Goal: Complete application form

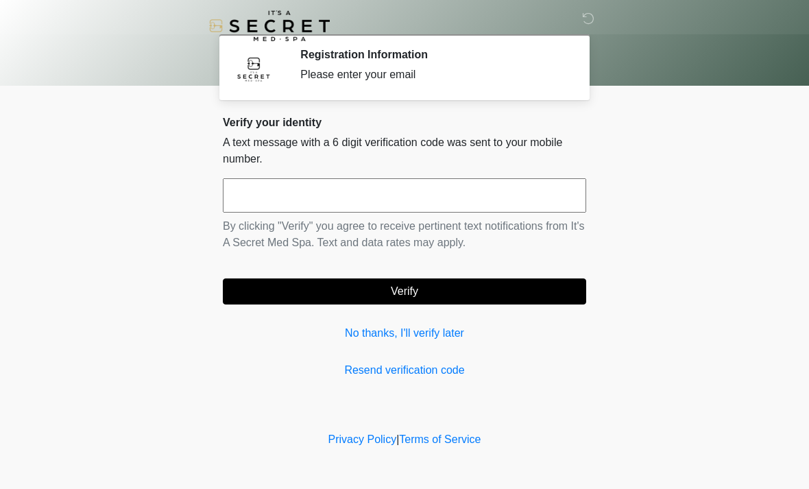
click at [460, 196] on input "text" at bounding box center [405, 195] width 364 height 34
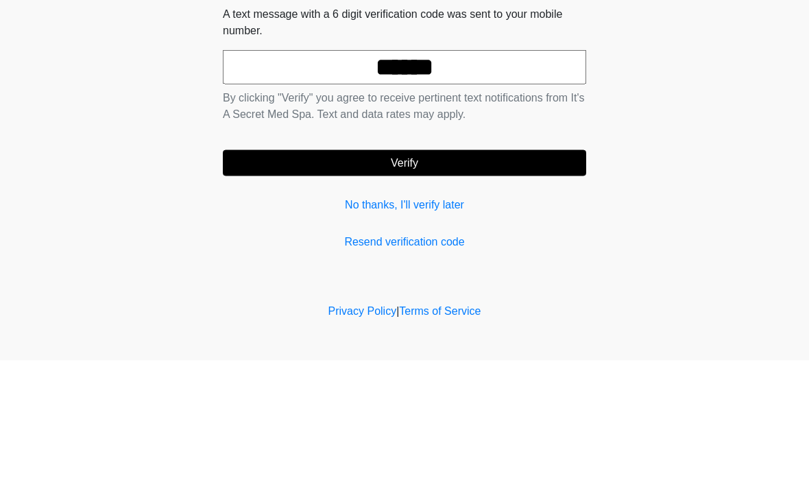
type input "******"
click at [538, 278] on button "Verify" at bounding box center [405, 291] width 364 height 26
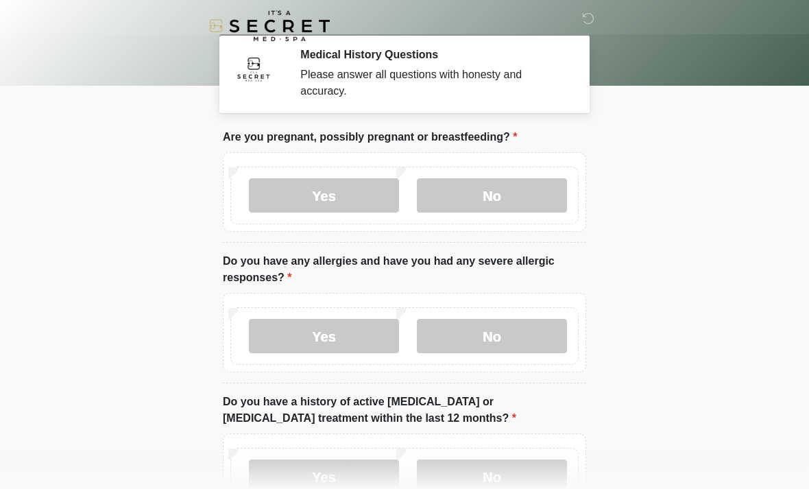
click at [517, 204] on label "No" at bounding box center [492, 195] width 150 height 34
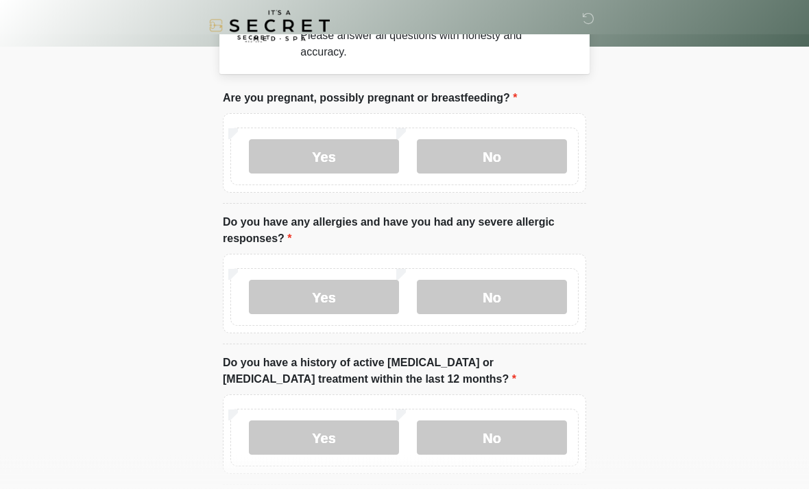
click at [521, 293] on label "No" at bounding box center [492, 298] width 150 height 34
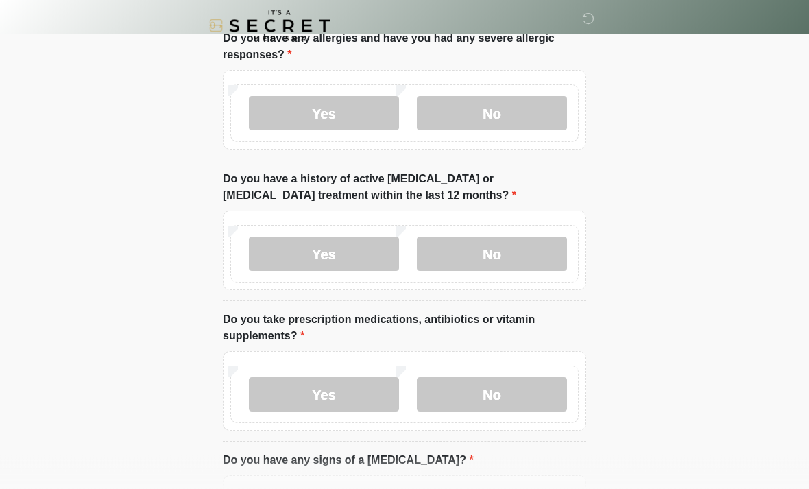
scroll to position [223, 0]
click at [535, 250] on label "No" at bounding box center [492, 254] width 150 height 34
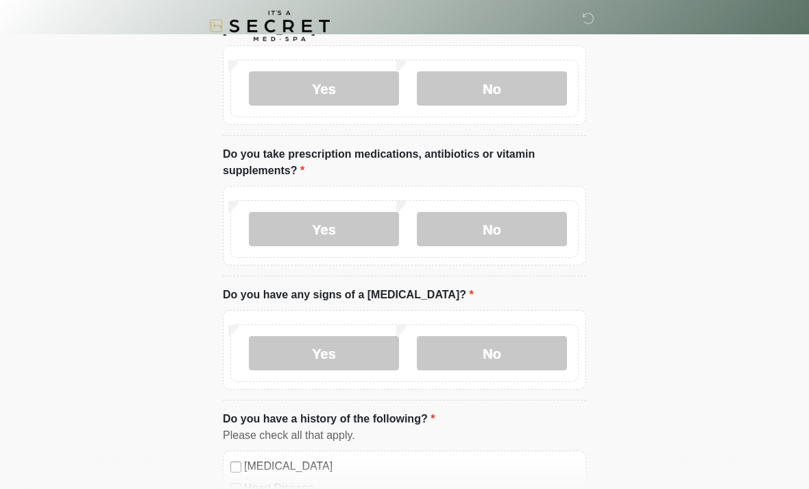
scroll to position [395, 0]
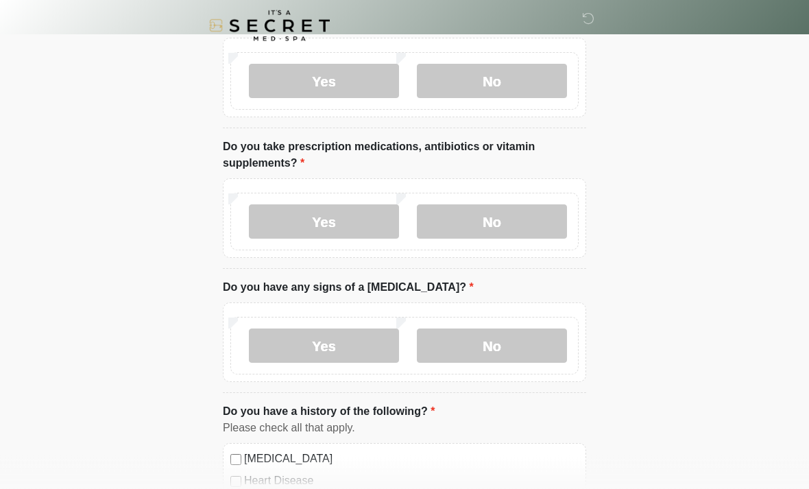
click at [546, 206] on label "No" at bounding box center [492, 222] width 150 height 34
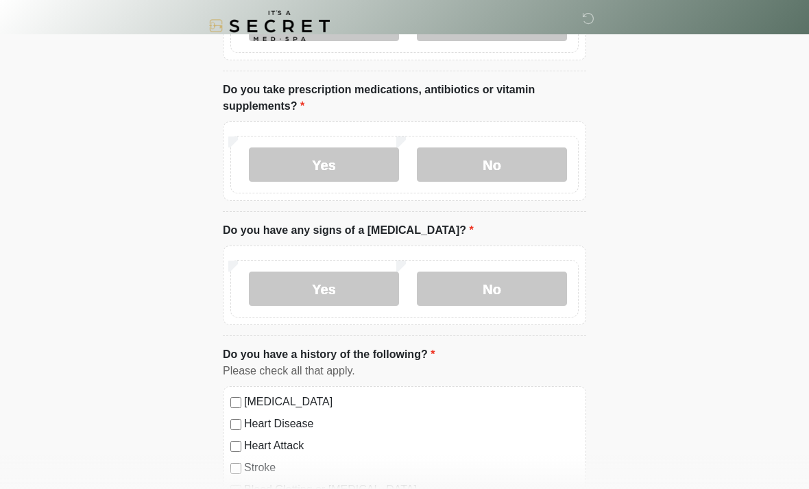
scroll to position [455, 0]
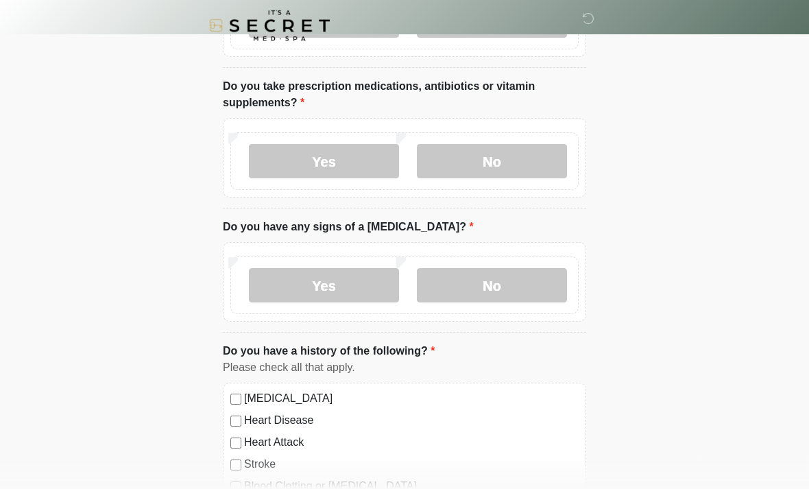
click at [547, 287] on label "No" at bounding box center [492, 286] width 150 height 34
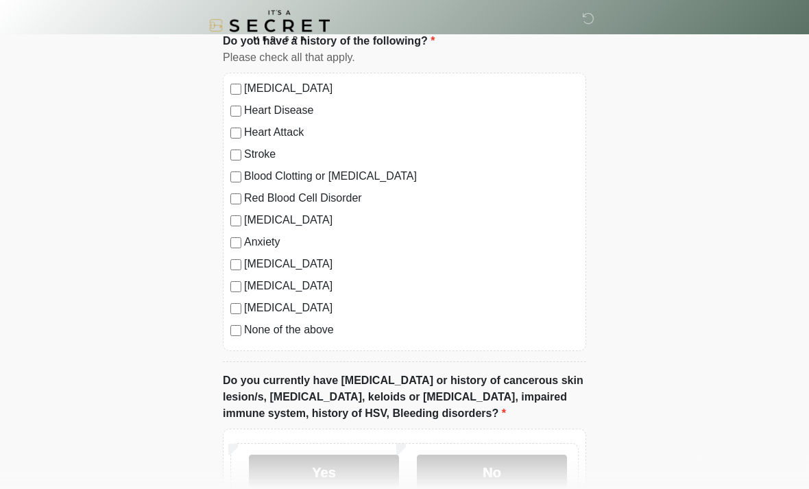
scroll to position [767, 0]
click at [306, 328] on label "None of the above" at bounding box center [411, 329] width 335 height 16
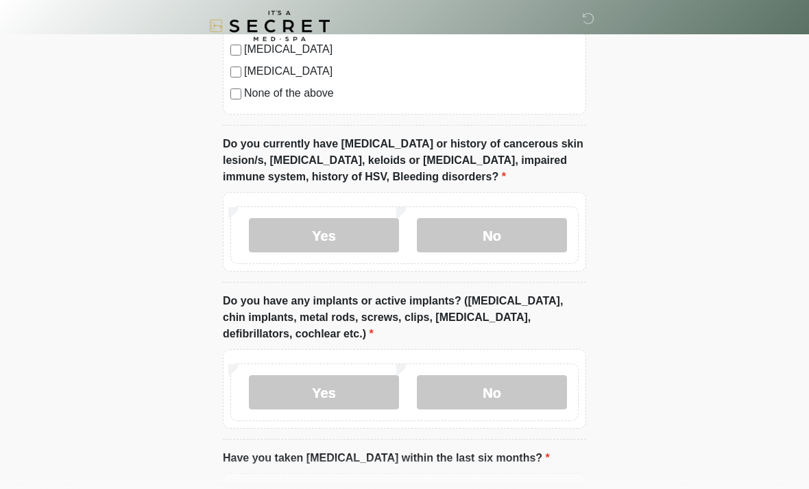
scroll to position [1006, 0]
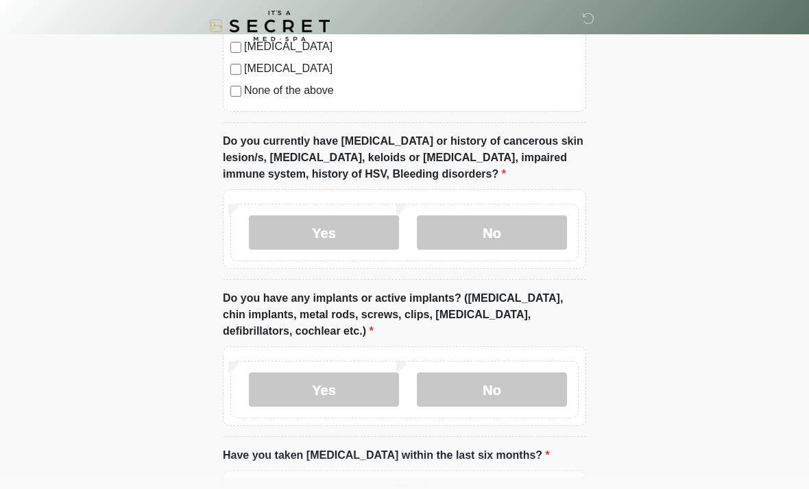
click at [538, 239] on label "No" at bounding box center [492, 232] width 150 height 34
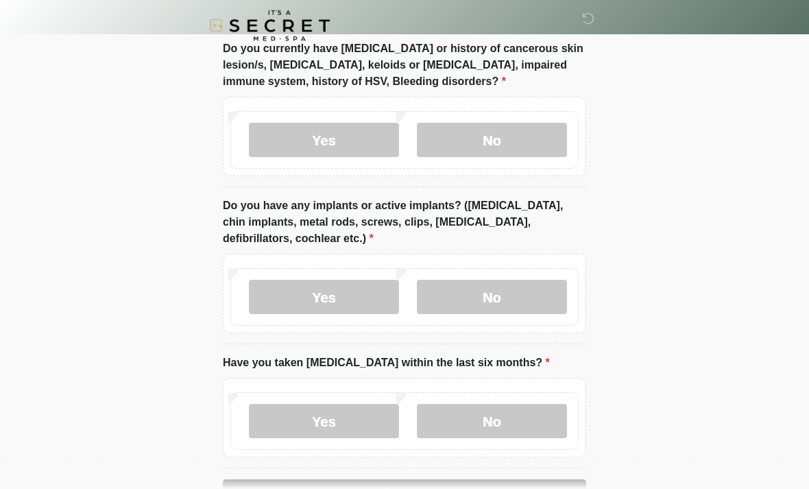
click at [531, 292] on label "No" at bounding box center [492, 298] width 150 height 34
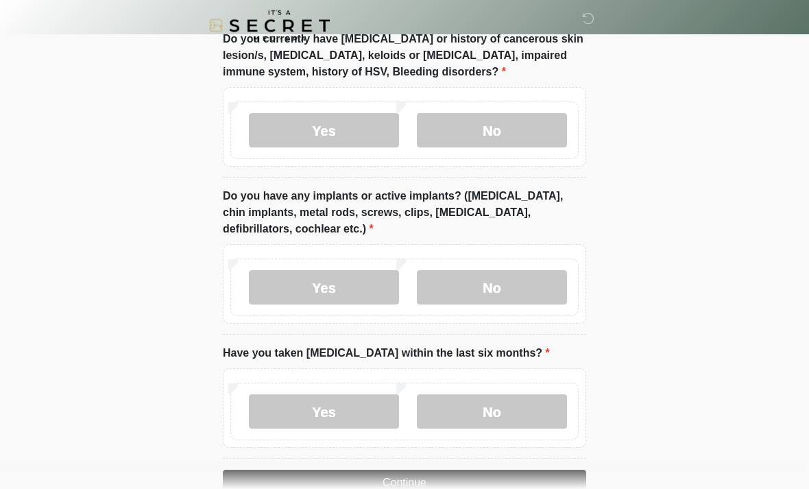
scroll to position [1142, 0]
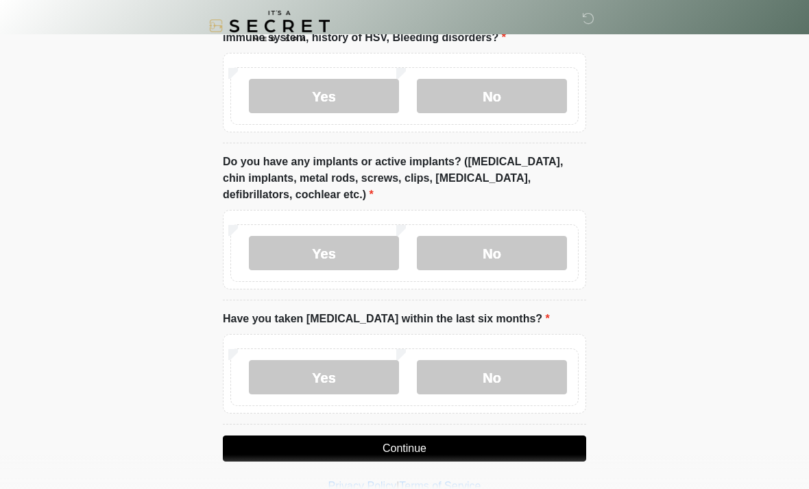
click at [528, 375] on label "No" at bounding box center [492, 377] width 150 height 34
click at [475, 443] on button "Continue" at bounding box center [405, 449] width 364 height 26
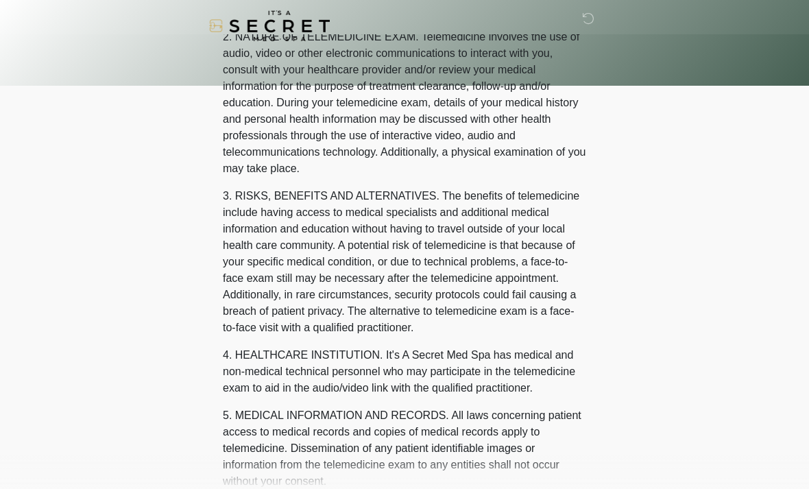
scroll to position [0, 0]
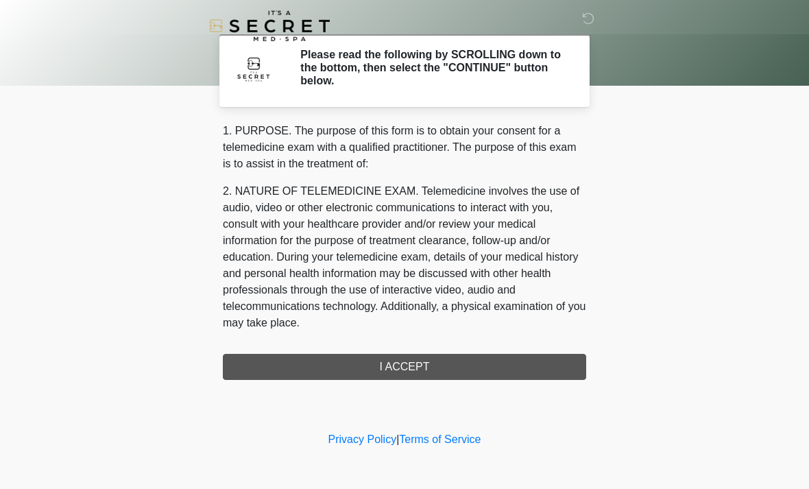
click at [513, 364] on div "1. PURPOSE. The purpose of this form is to obtain your consent for a telemedici…" at bounding box center [405, 251] width 364 height 257
click at [442, 363] on div "1. PURPOSE. The purpose of this form is to obtain your consent for a telemedici…" at bounding box center [405, 251] width 364 height 257
click at [412, 375] on div "1. PURPOSE. The purpose of this form is to obtain your consent for a telemedici…" at bounding box center [405, 251] width 364 height 257
click at [411, 375] on div "1. PURPOSE. The purpose of this form is to obtain your consent for a telemedici…" at bounding box center [405, 251] width 364 height 257
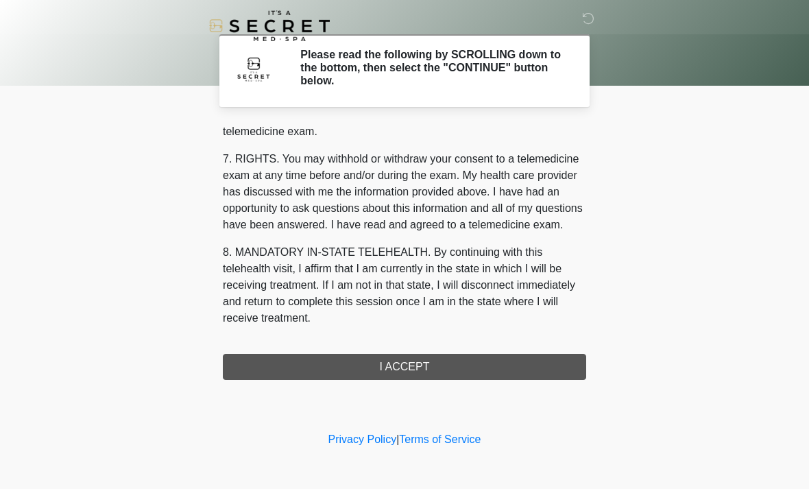
click at [445, 361] on button "I ACCEPT" at bounding box center [405, 367] width 364 height 26
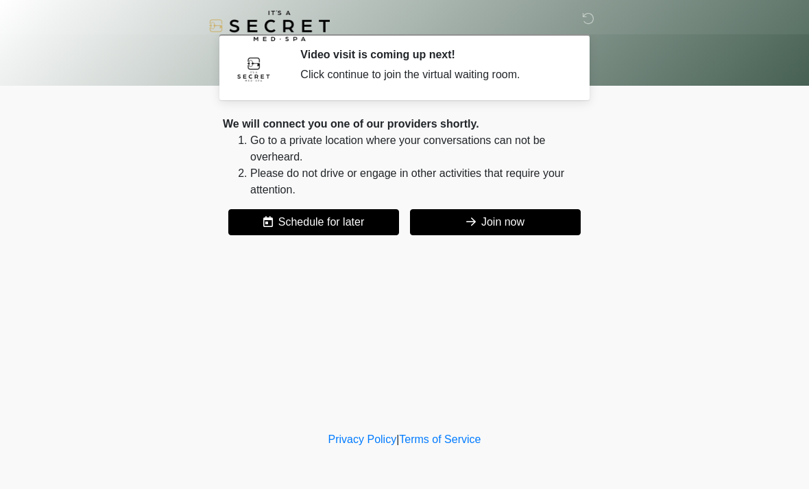
click at [531, 219] on button "Join now" at bounding box center [495, 222] width 171 height 26
